Goal: Information Seeking & Learning: Check status

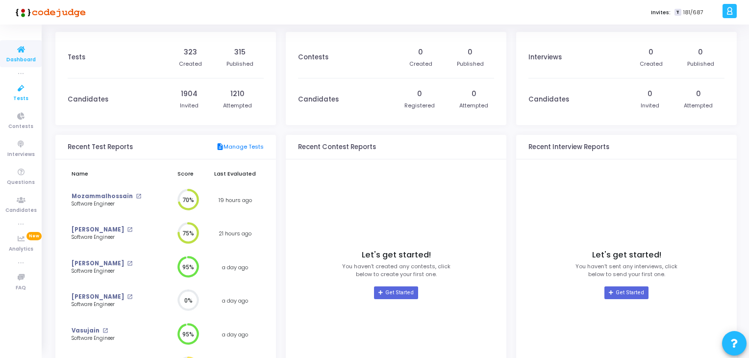
click at [20, 91] on icon at bounding box center [21, 88] width 21 height 12
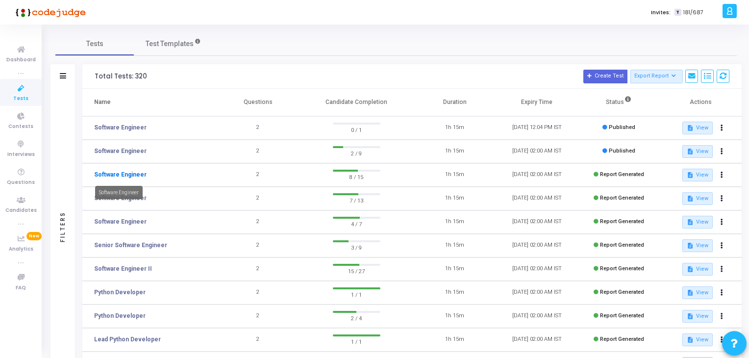
click at [127, 174] on link "Software Engineer" at bounding box center [120, 174] width 52 height 9
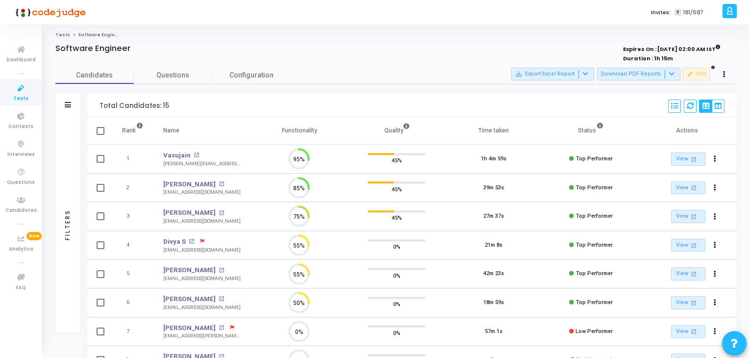
scroll to position [20, 25]
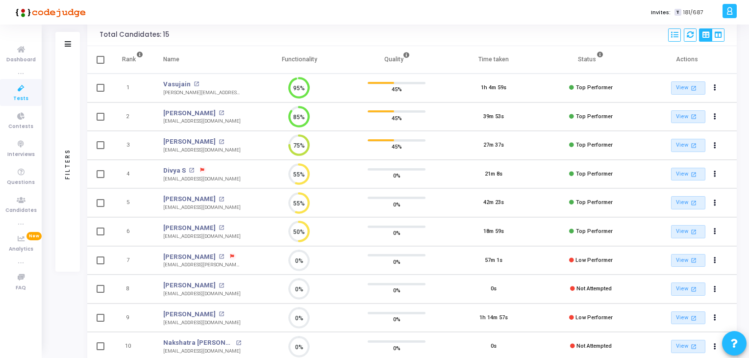
click at [16, 86] on icon at bounding box center [21, 88] width 21 height 12
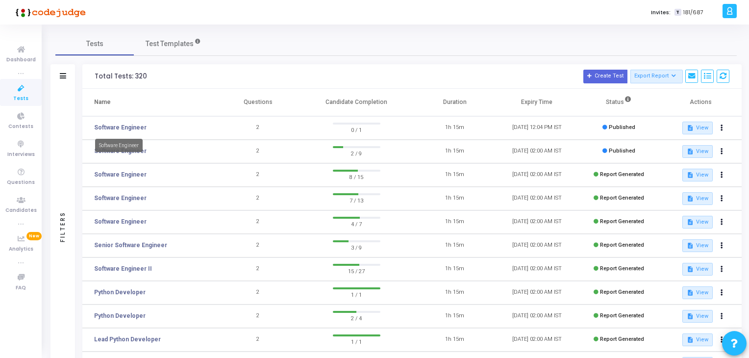
click at [114, 162] on td "Software Engineer" at bounding box center [149, 152] width 135 height 24
click at [101, 155] on body "</div></div> P [PERSON_NAME] Subscribe to a plan of your choice Settings Accoun…" at bounding box center [374, 179] width 749 height 358
click at [96, 151] on link "Software Engineer" at bounding box center [120, 150] width 52 height 9
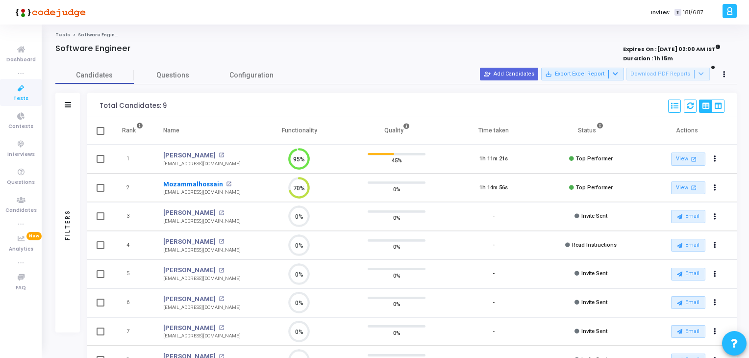
click at [177, 180] on link "Mozammalhossain" at bounding box center [193, 184] width 60 height 10
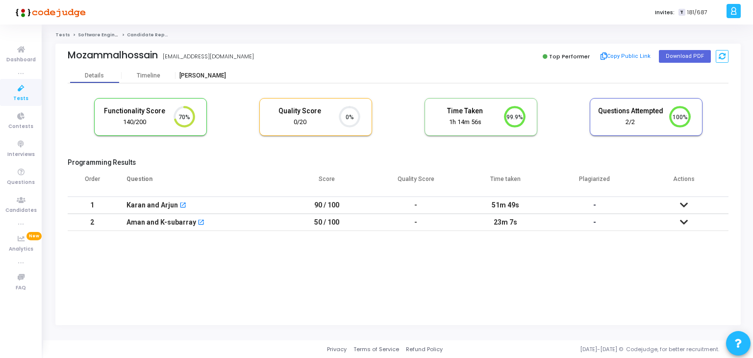
click at [197, 78] on div "[PERSON_NAME]" at bounding box center [202, 75] width 54 height 7
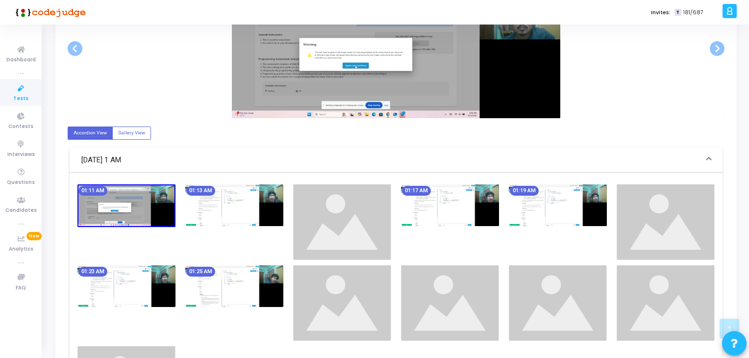
click at [399, 218] on div "01:17 AM" at bounding box center [450, 221] width 108 height 75
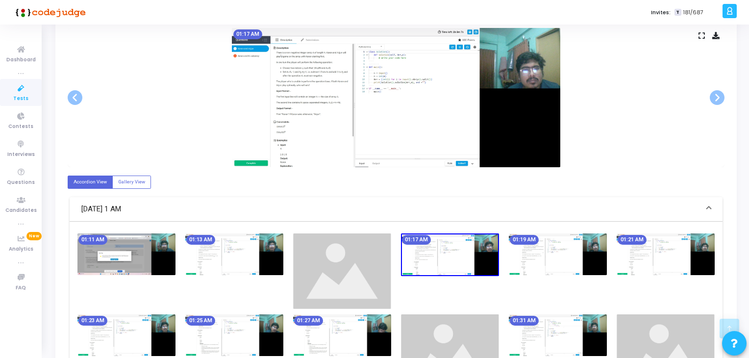
click at [480, 248] on img at bounding box center [450, 254] width 98 height 43
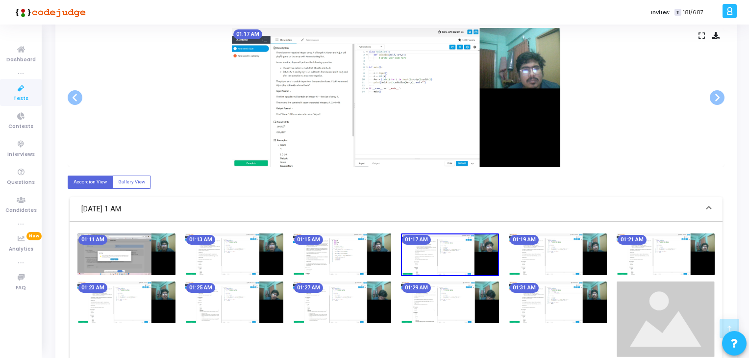
click at [562, 243] on img at bounding box center [558, 254] width 98 height 42
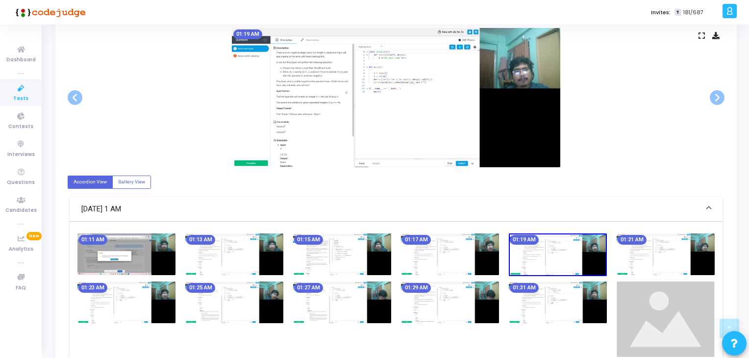
click at [697, 243] on img at bounding box center [665, 254] width 98 height 42
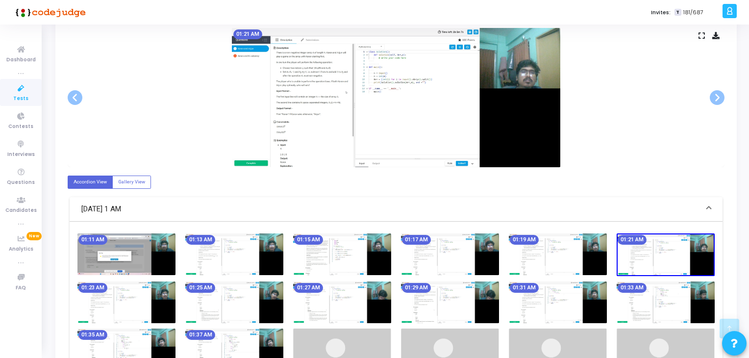
click at [570, 283] on img at bounding box center [558, 302] width 98 height 42
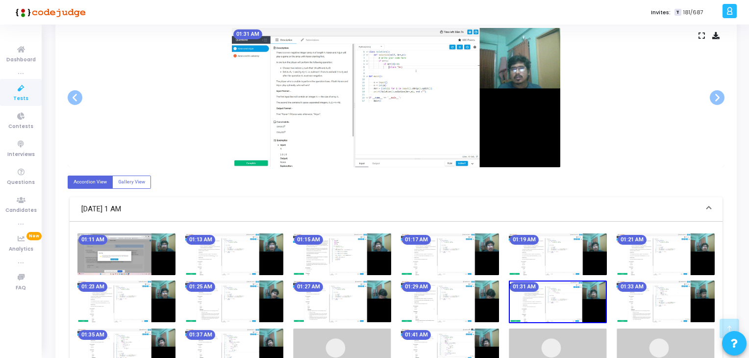
click at [434, 302] on img at bounding box center [450, 301] width 98 height 42
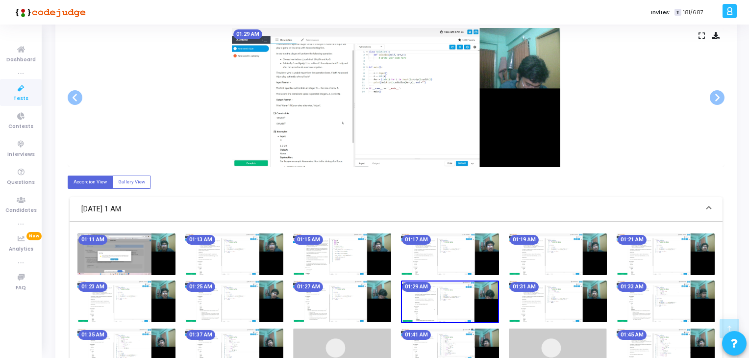
click at [362, 299] on img at bounding box center [342, 301] width 98 height 42
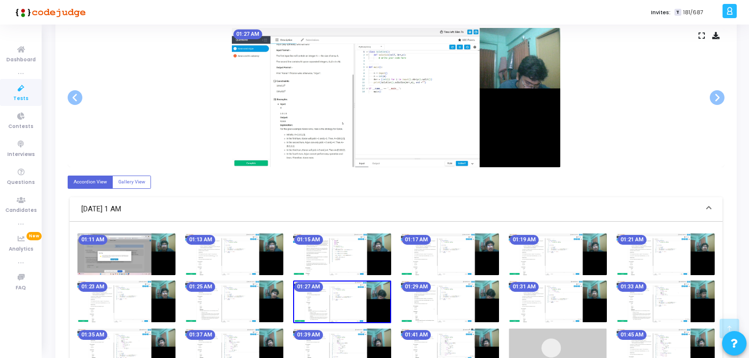
click at [305, 300] on img at bounding box center [342, 301] width 98 height 43
click at [237, 303] on img at bounding box center [234, 301] width 98 height 42
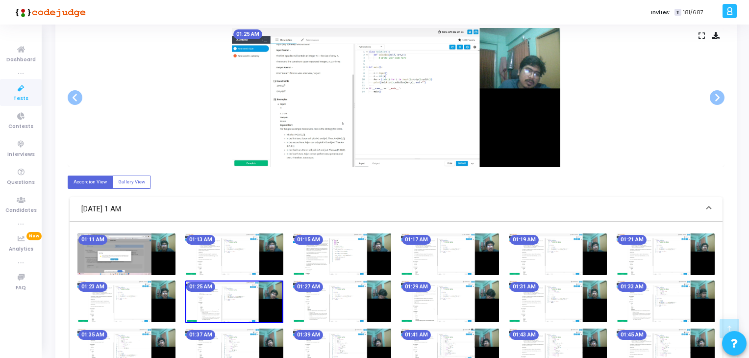
click at [152, 298] on img at bounding box center [126, 301] width 98 height 42
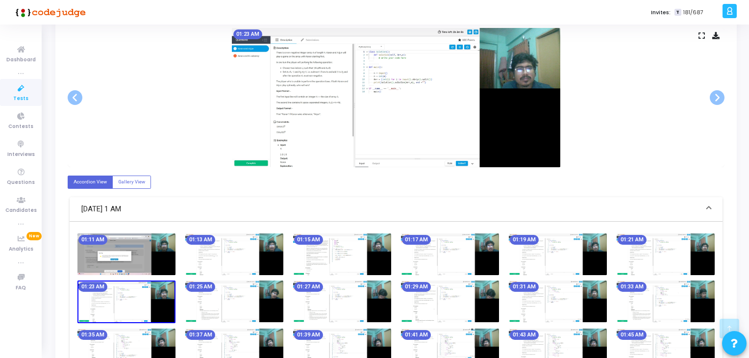
click at [106, 301] on img at bounding box center [126, 301] width 98 height 43
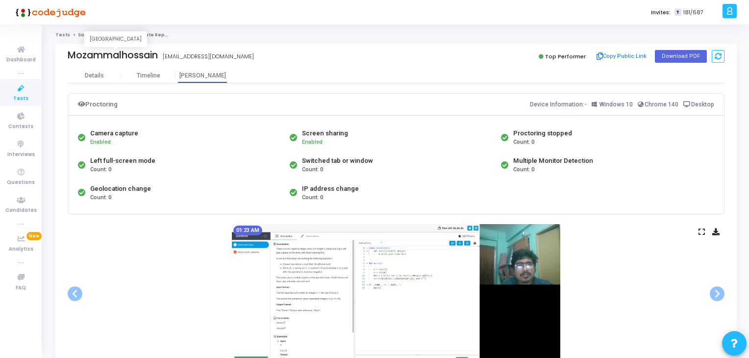
click at [82, 52] on div "Mozammalhossain" at bounding box center [113, 54] width 90 height 11
copy div "Mozammalhossain MozammalHossain"
click at [21, 48] on icon at bounding box center [21, 50] width 21 height 12
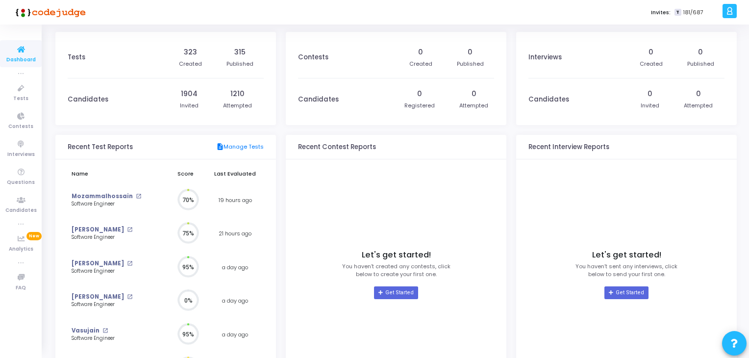
scroll to position [4, 4]
click at [65, 228] on kt-portlet-body "Name Score Last Evaluated Mozammalhossain open_in_new Software Engineer 70% 19 …" at bounding box center [165, 271] width 220 height 225
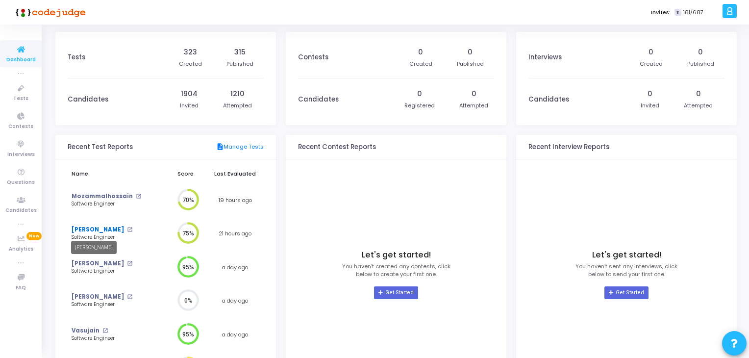
click at [78, 233] on link "[PERSON_NAME]" at bounding box center [98, 229] width 52 height 8
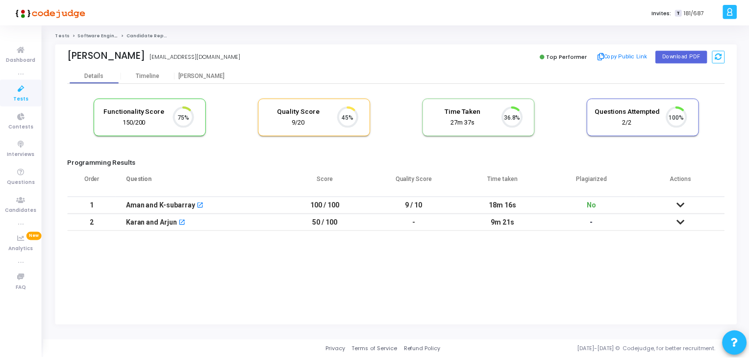
scroll to position [20, 25]
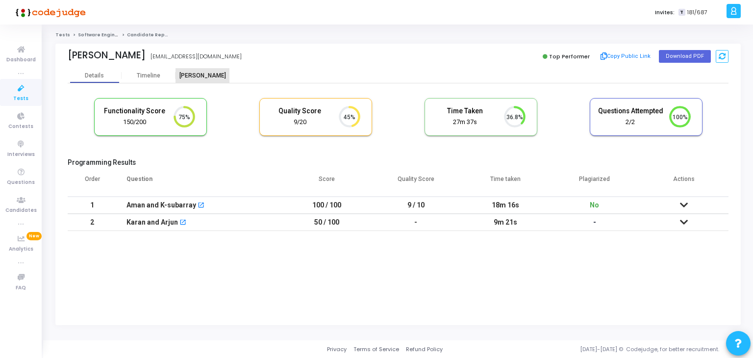
click at [204, 77] on div "[PERSON_NAME]" at bounding box center [202, 75] width 54 height 7
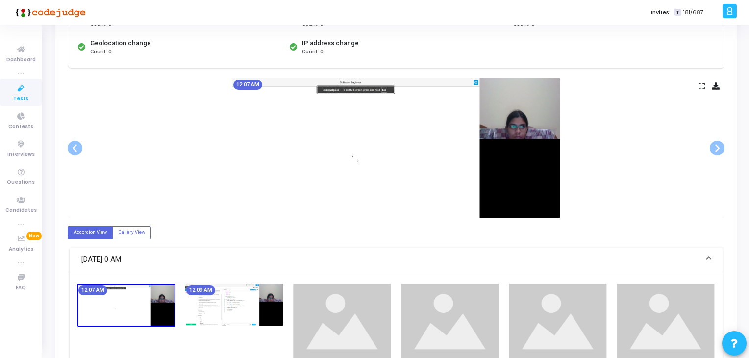
scroll to position [147, 0]
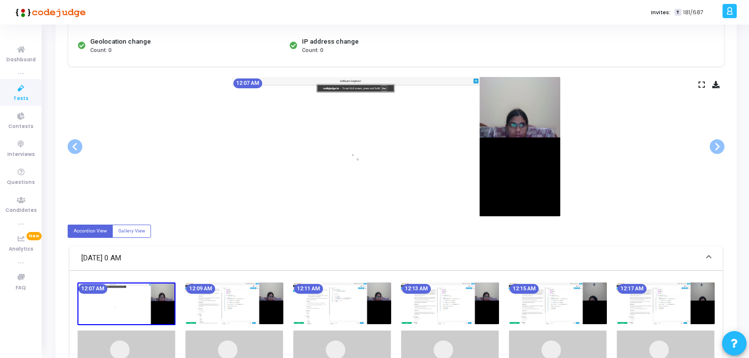
click at [565, 316] on img at bounding box center [558, 303] width 98 height 42
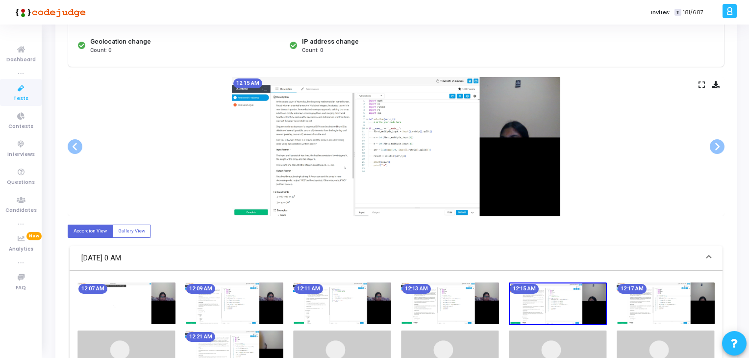
click at [525, 318] on img at bounding box center [558, 303] width 98 height 43
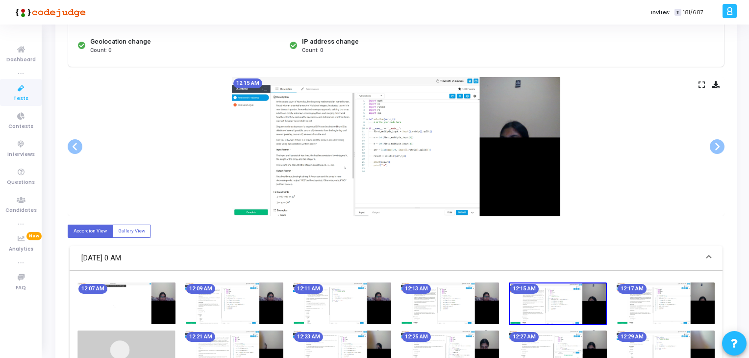
click at [465, 322] on img at bounding box center [450, 303] width 98 height 42
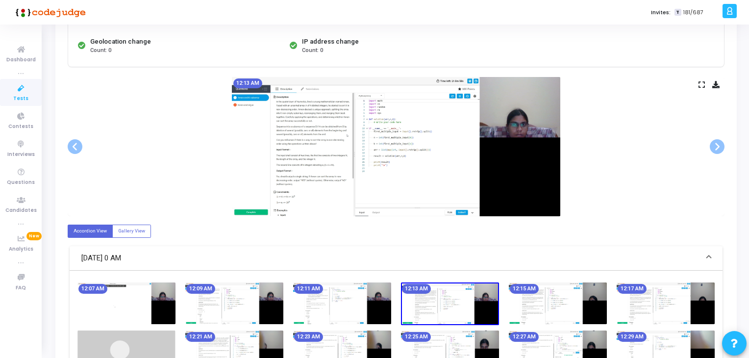
click at [377, 306] on img at bounding box center [342, 303] width 98 height 42
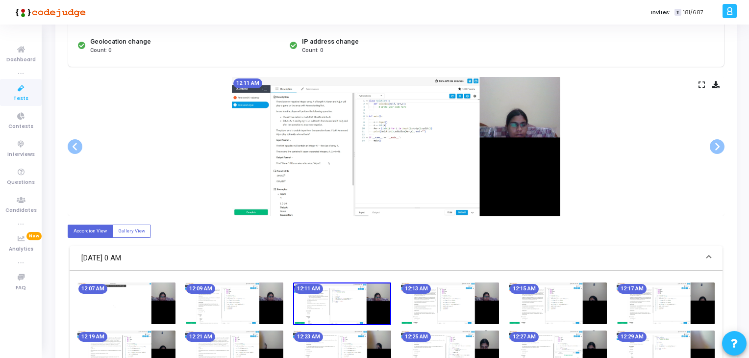
click at [278, 306] on img at bounding box center [234, 303] width 98 height 42
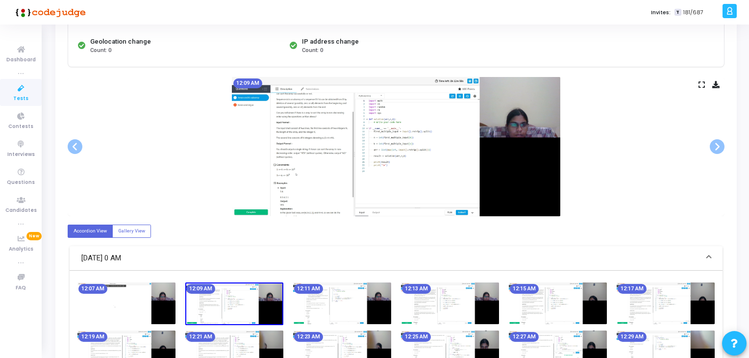
click at [194, 306] on img at bounding box center [234, 303] width 98 height 43
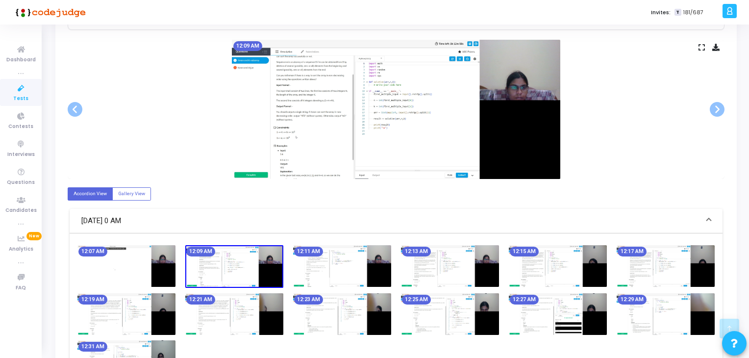
scroll to position [245, 0]
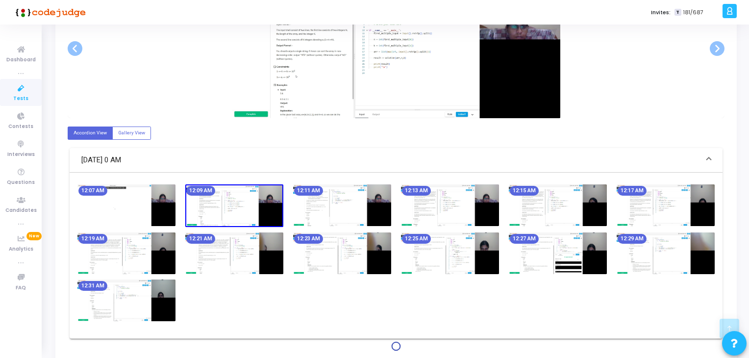
click at [506, 258] on div "12:27 AM" at bounding box center [558, 253] width 108 height 42
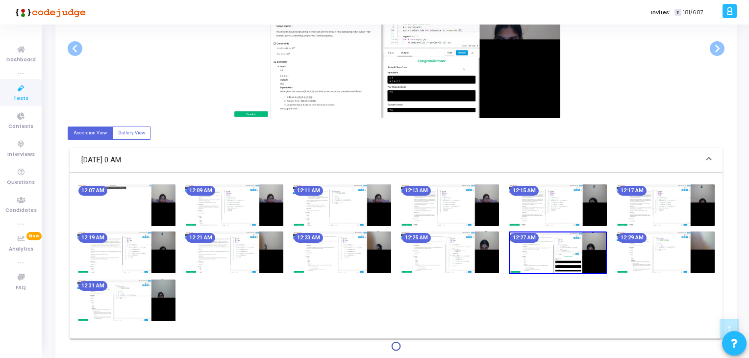
click at [732, 254] on kt-portlet-body "Details Timeline [PERSON_NAME] Proctoring Device Information:- Windows 10 Micro…" at bounding box center [395, 94] width 681 height 542
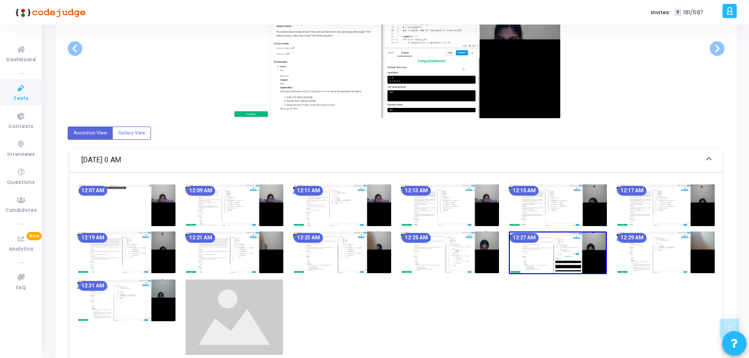
click at [700, 251] on img at bounding box center [665, 252] width 98 height 42
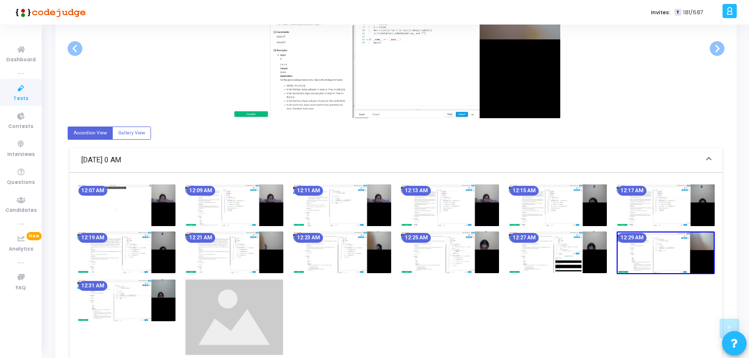
click at [150, 305] on img at bounding box center [126, 300] width 98 height 42
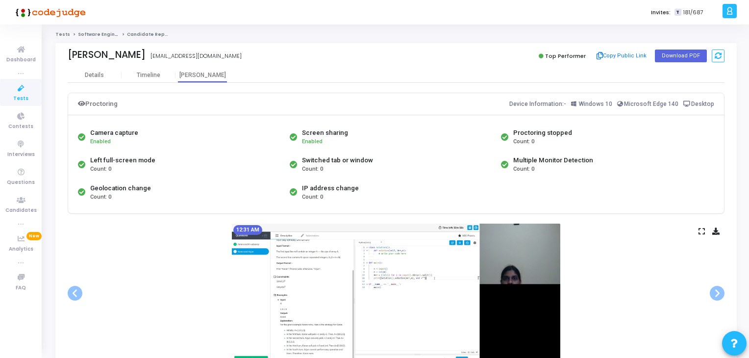
scroll to position [0, 0]
click at [18, 94] on icon at bounding box center [21, 88] width 21 height 12
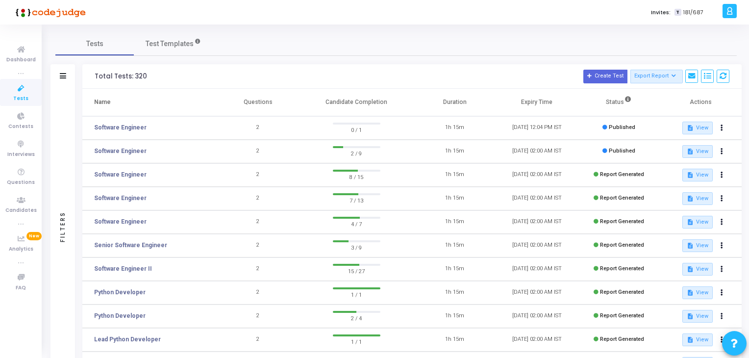
click at [28, 71] on li "true" at bounding box center [21, 73] width 42 height 10
click at [26, 59] on span "Dashboard" at bounding box center [20, 60] width 29 height 8
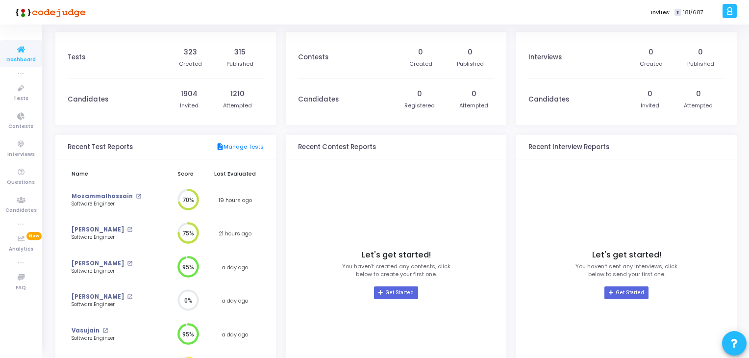
scroll to position [4, 4]
click at [11, 51] on icon at bounding box center [21, 50] width 21 height 12
click at [21, 54] on icon at bounding box center [21, 50] width 21 height 12
